Goal: Information Seeking & Learning: Learn about a topic

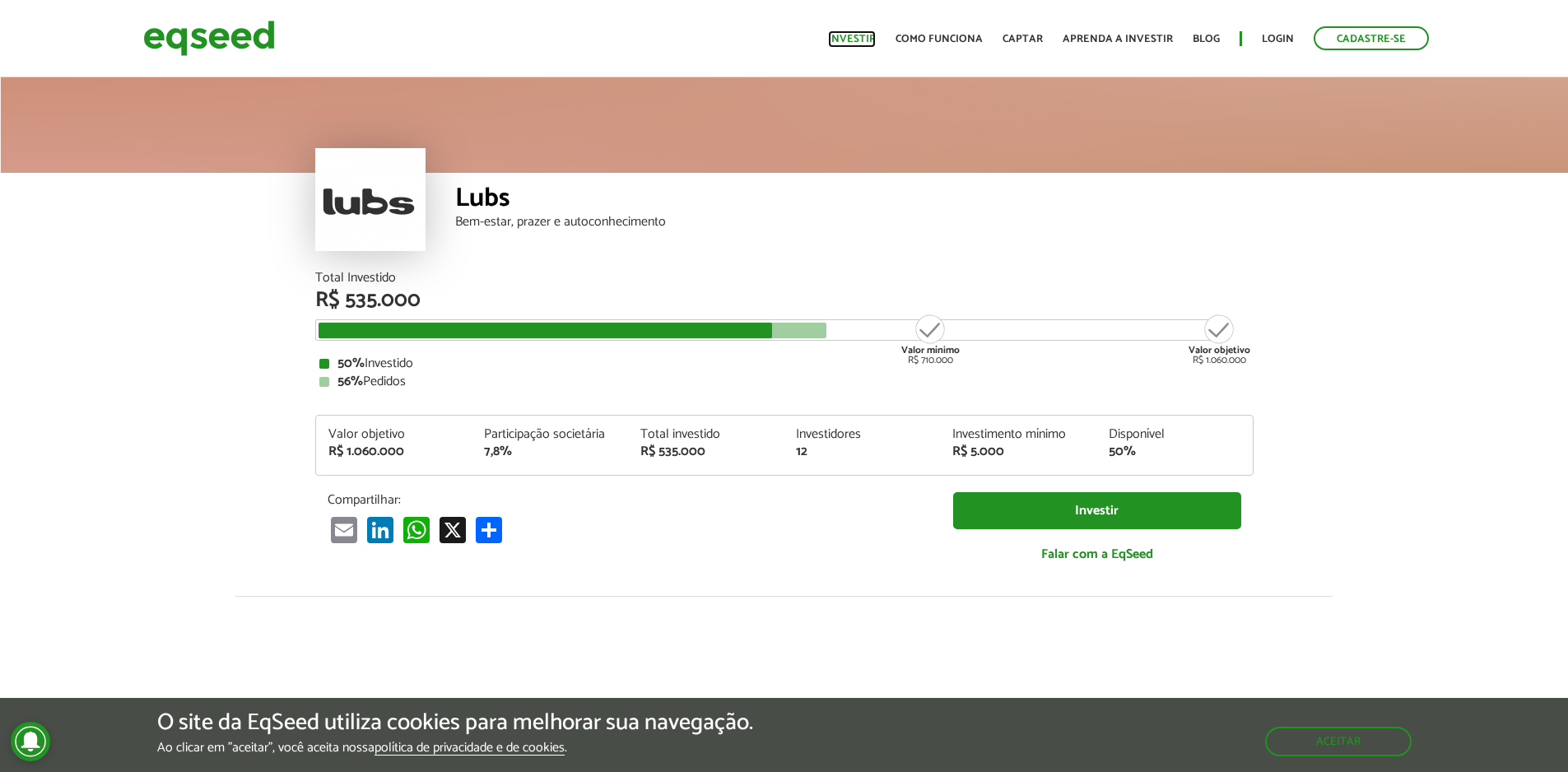
click at [866, 36] on link "Investir" at bounding box center [852, 38] width 47 height 11
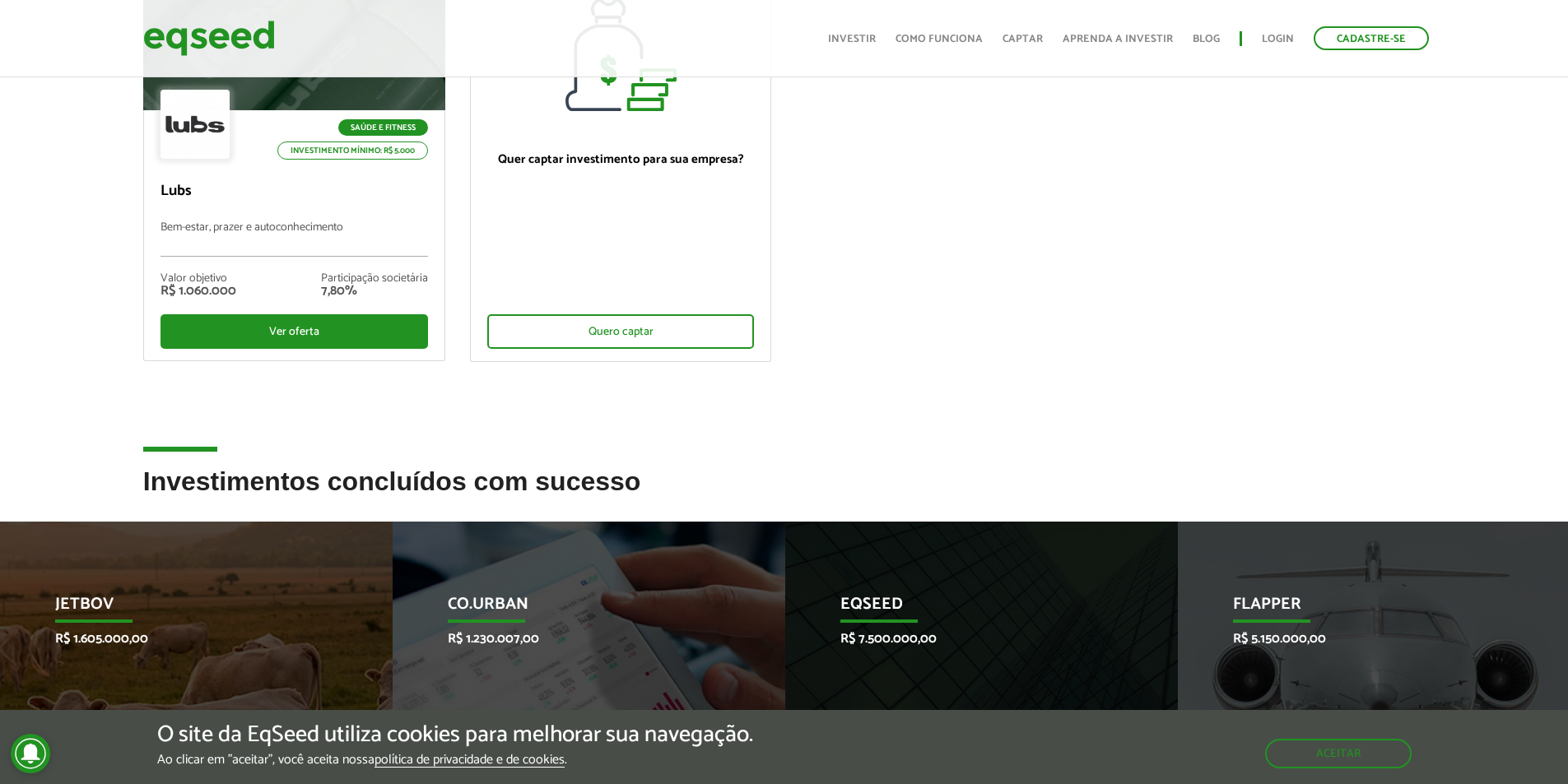
scroll to position [91, 0]
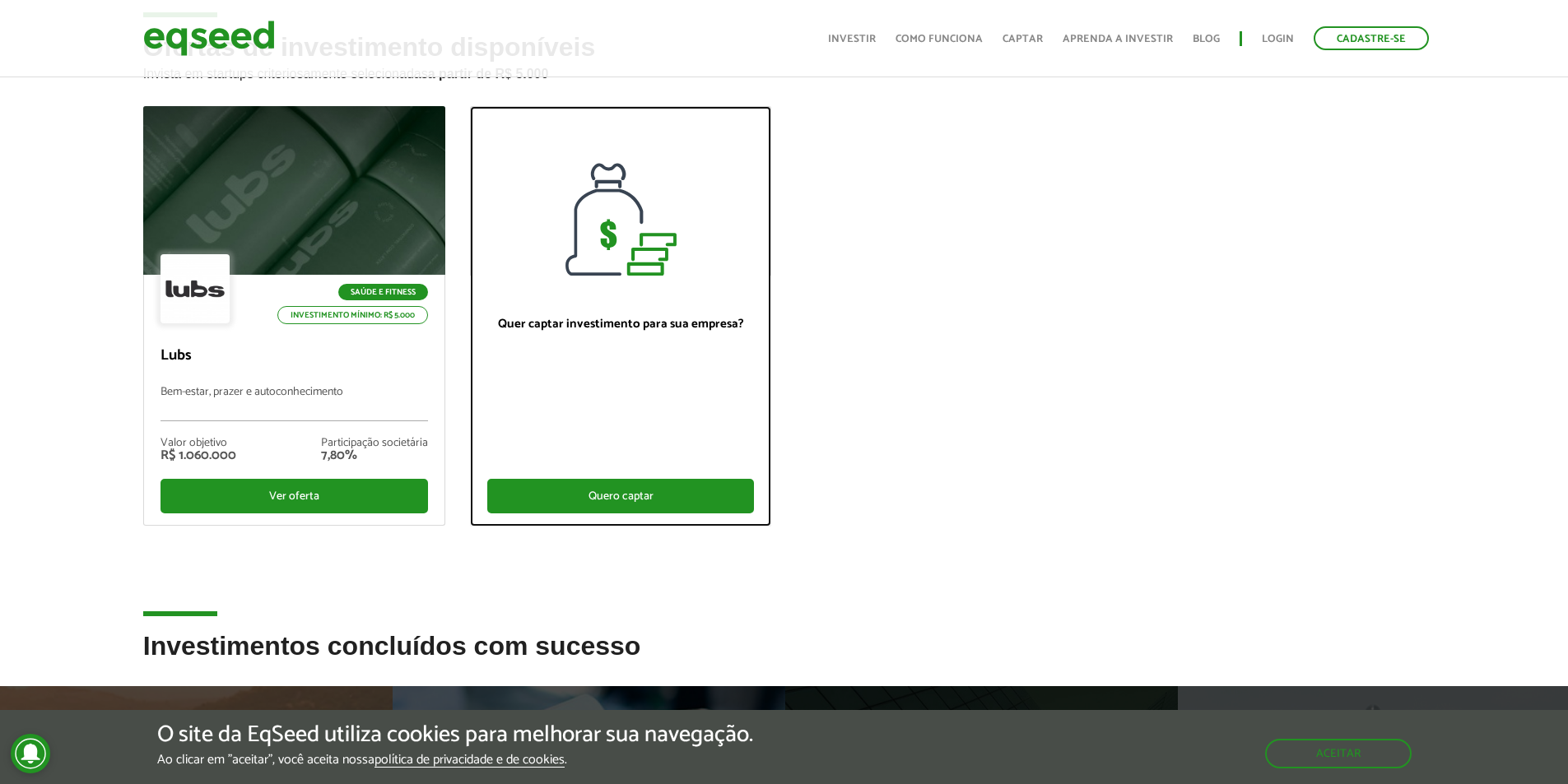
click at [640, 488] on div "Quero captar" at bounding box center [620, 495] width 267 height 34
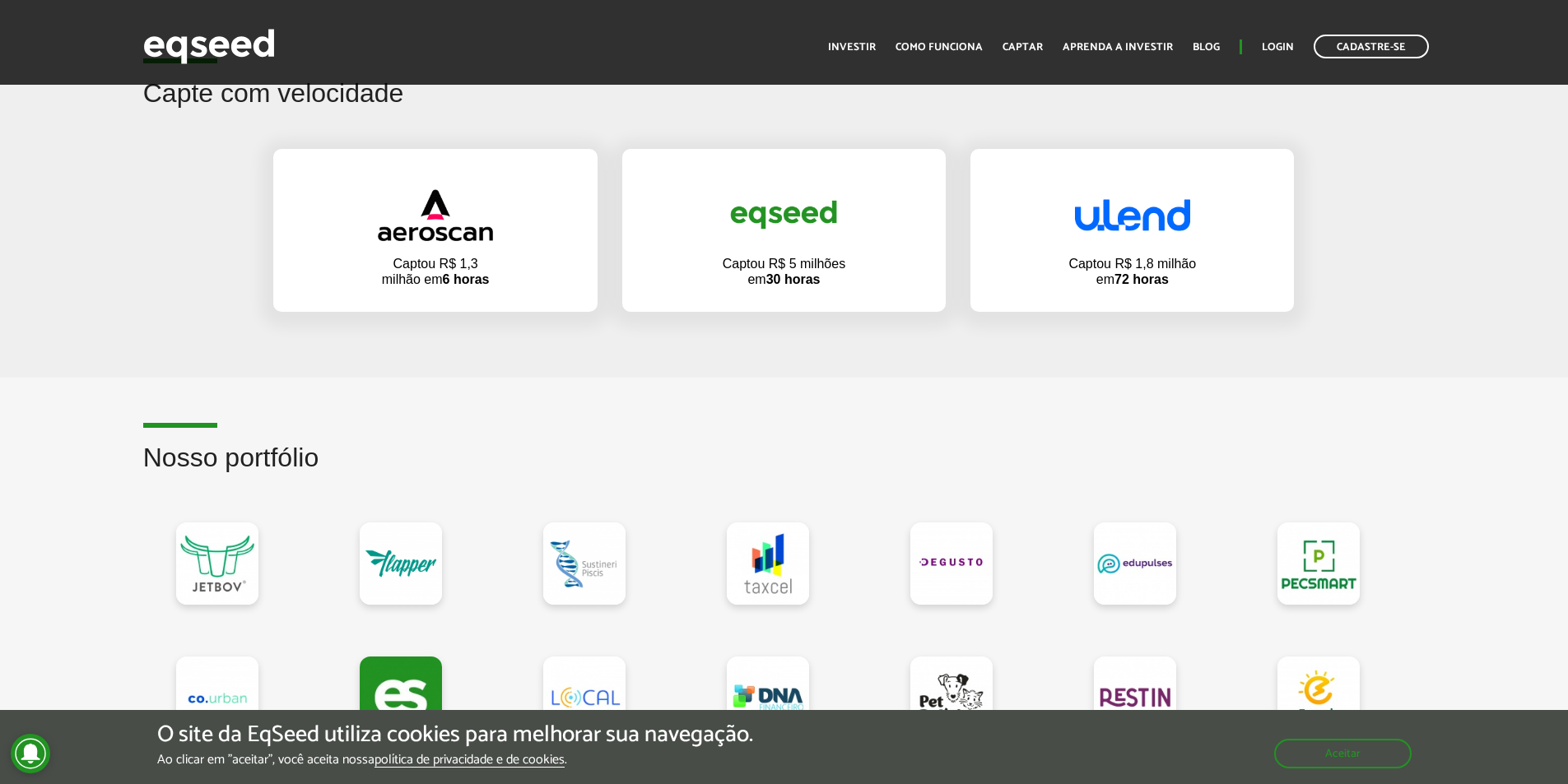
scroll to position [1234, 0]
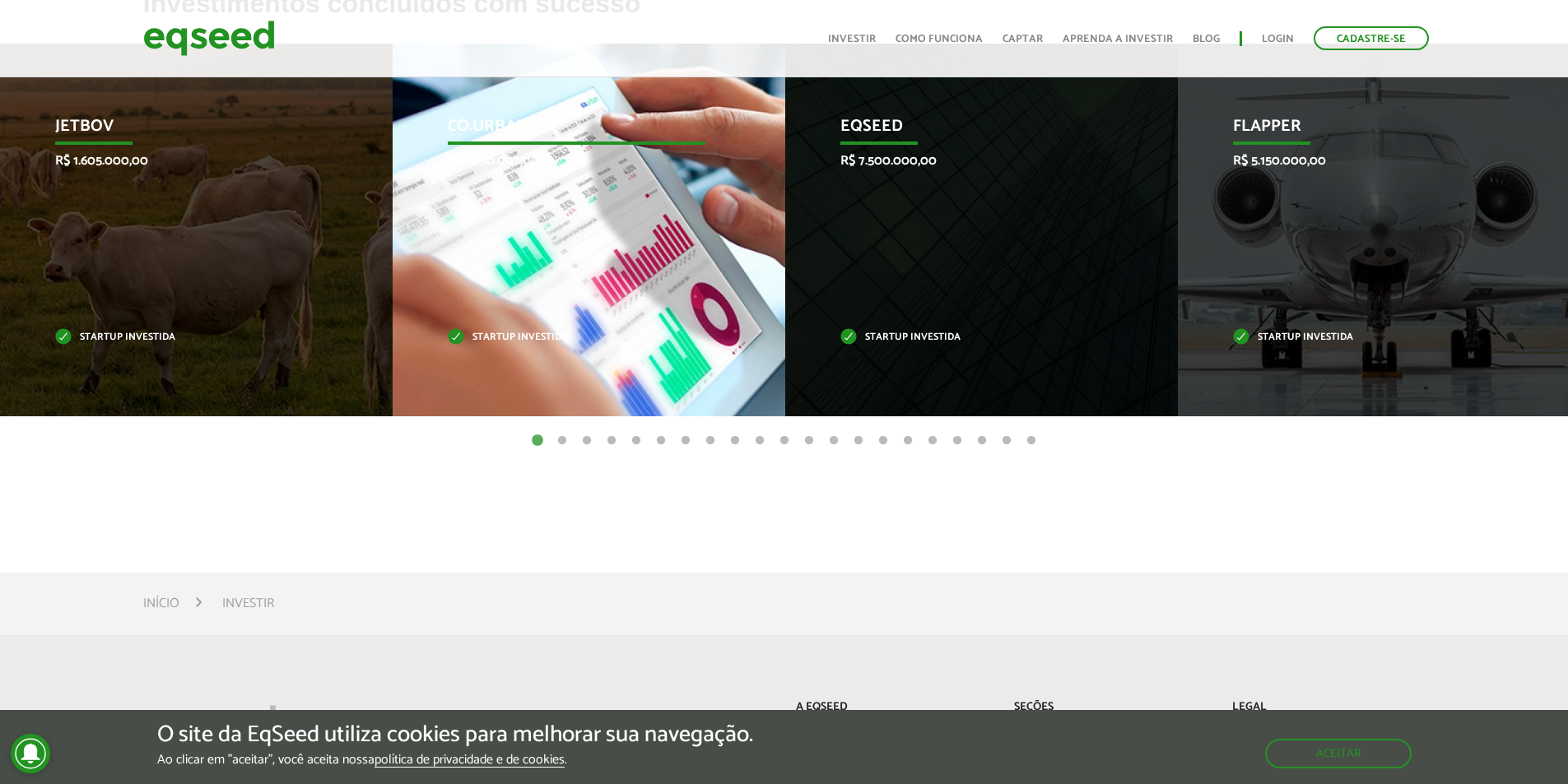
scroll to position [584, 0]
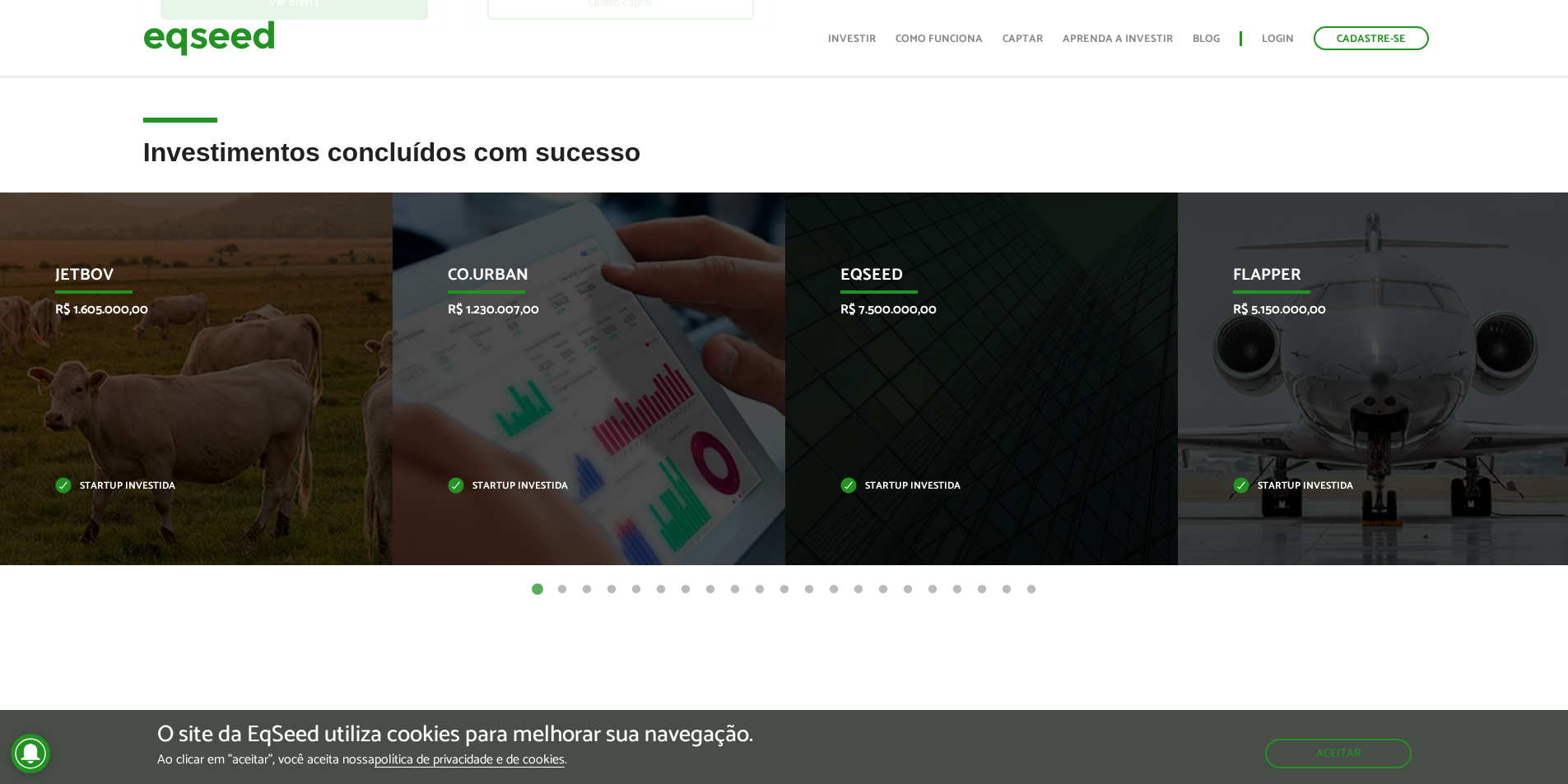
click at [567, 586] on button "2" at bounding box center [562, 590] width 17 height 17
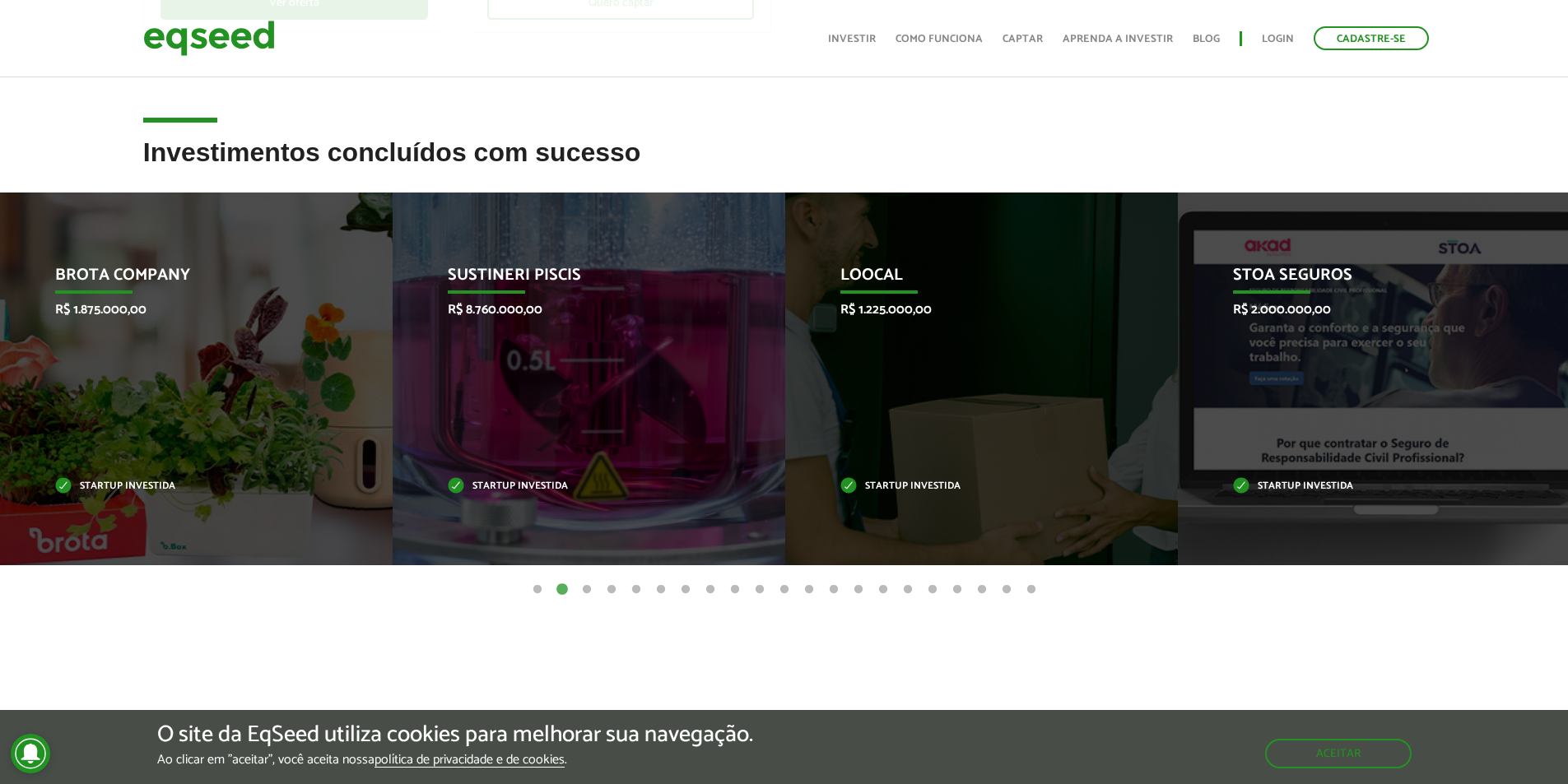
click at [590, 592] on button "3" at bounding box center [586, 590] width 17 height 17
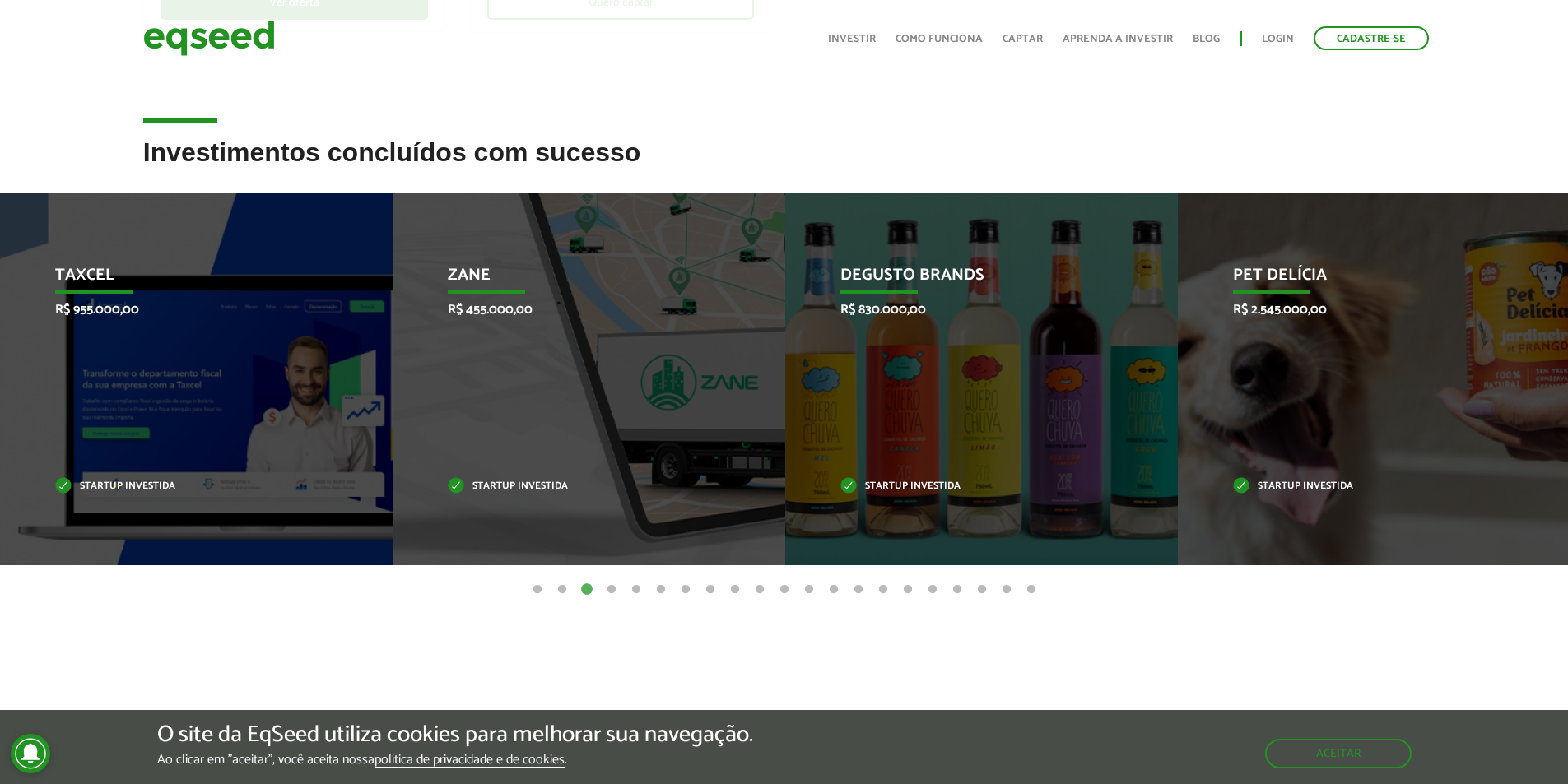
click at [605, 588] on button "4" at bounding box center [611, 590] width 17 height 17
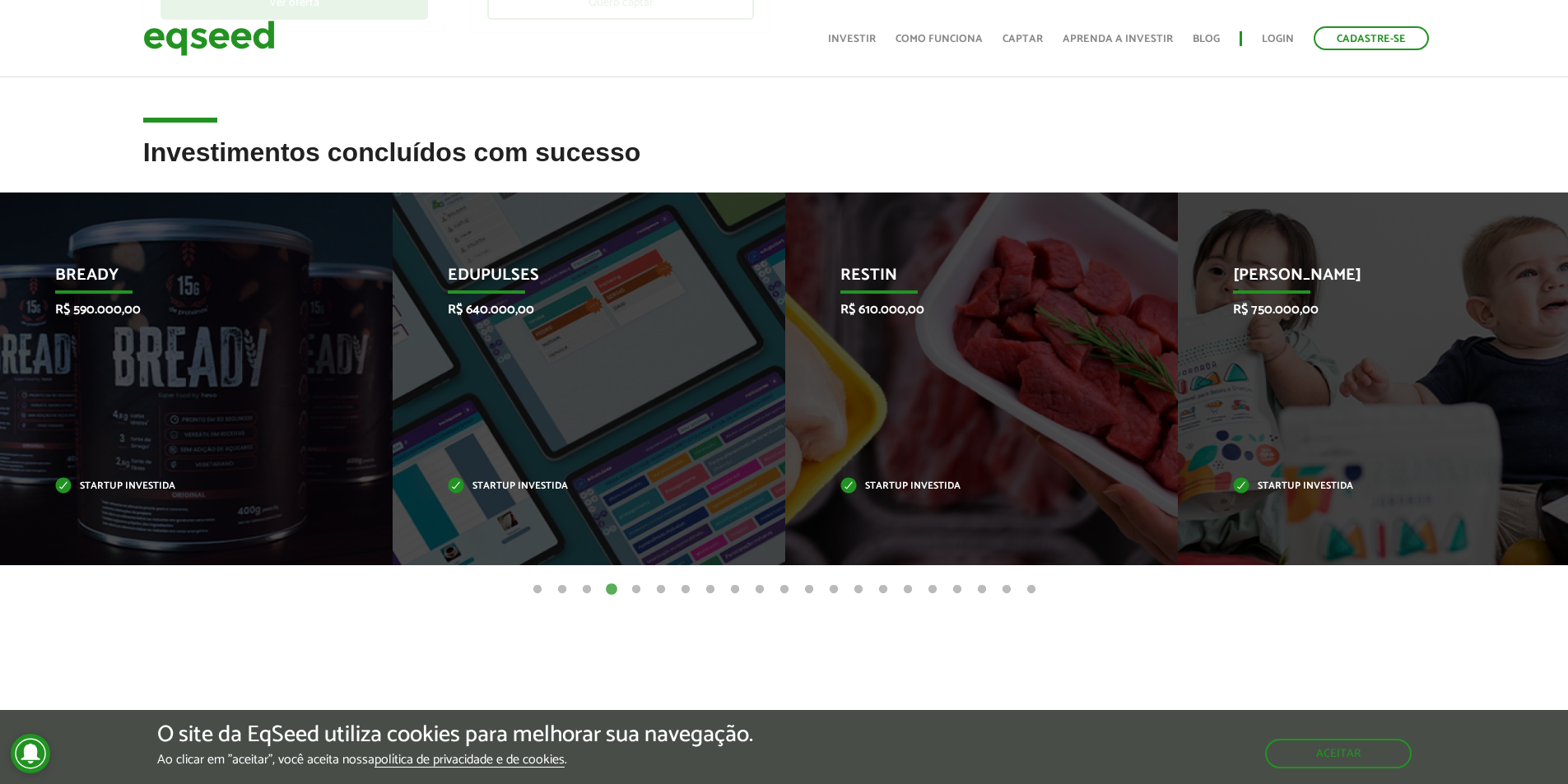
click at [631, 587] on button "5" at bounding box center [636, 590] width 17 height 17
